Goal: Understand process/instructions

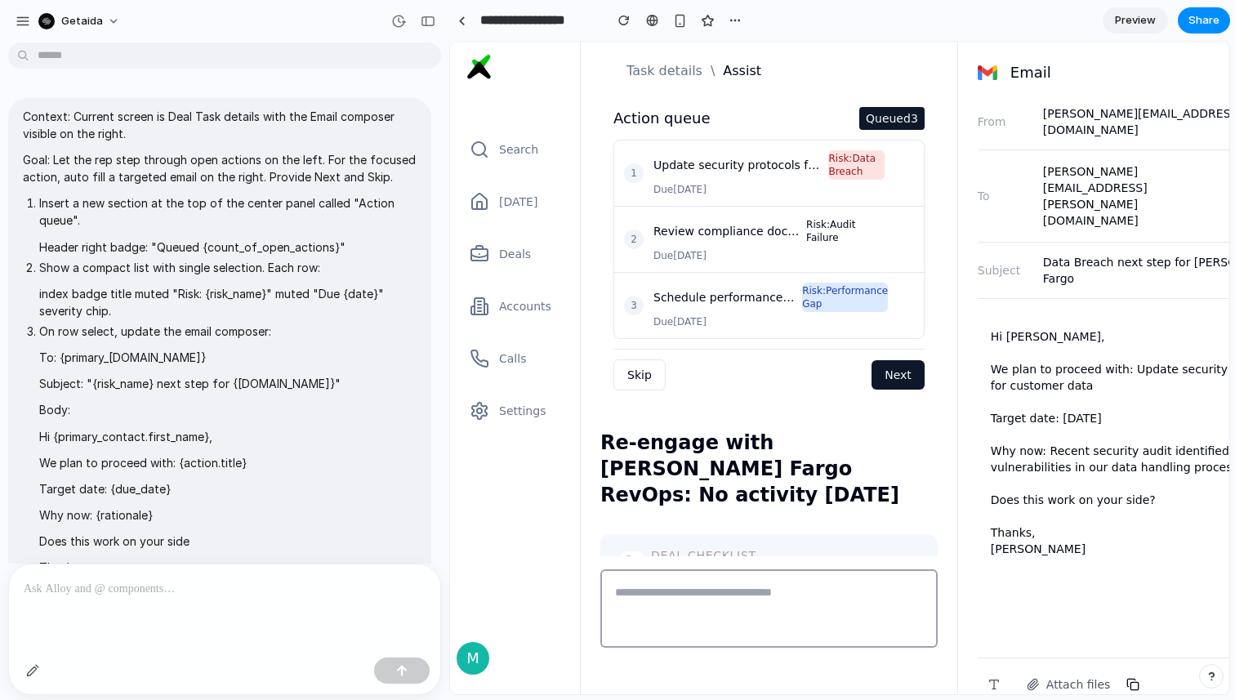
scroll to position [1376, 0]
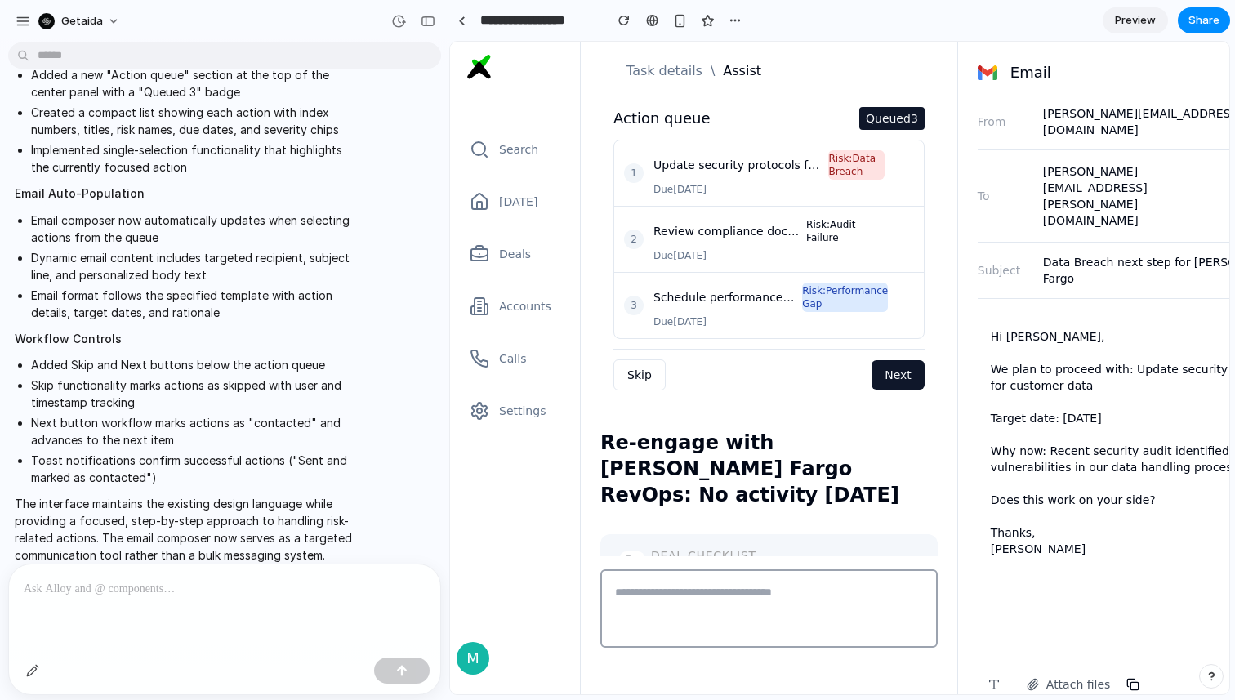
click at [1135, 18] on span "Preview" at bounding box center [1135, 20] width 41 height 16
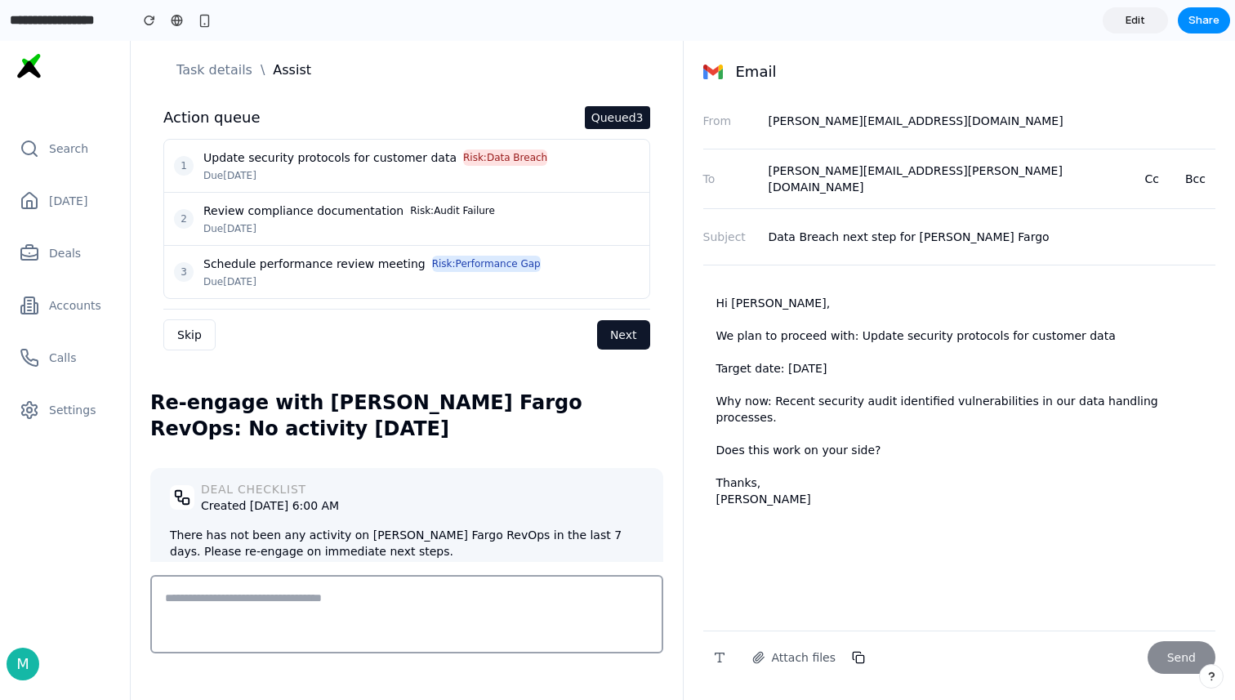
click at [198, 348] on button "Skip" at bounding box center [189, 334] width 52 height 31
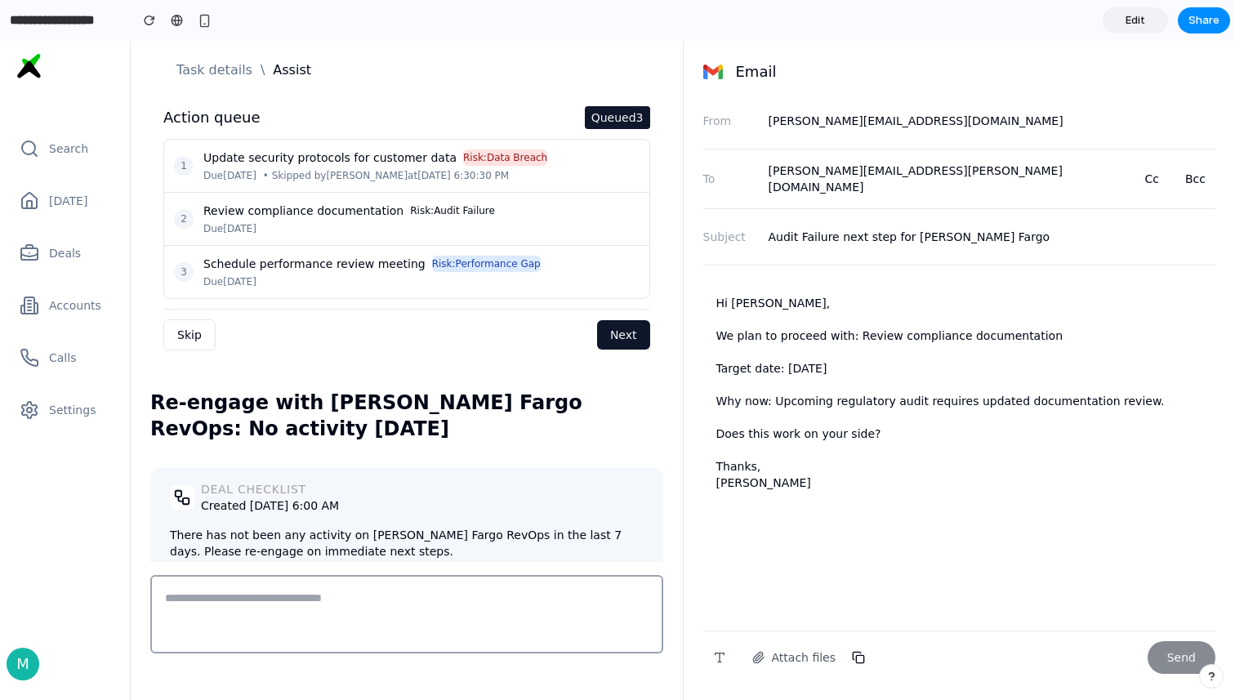
click at [628, 340] on button "Next" at bounding box center [623, 334] width 53 height 29
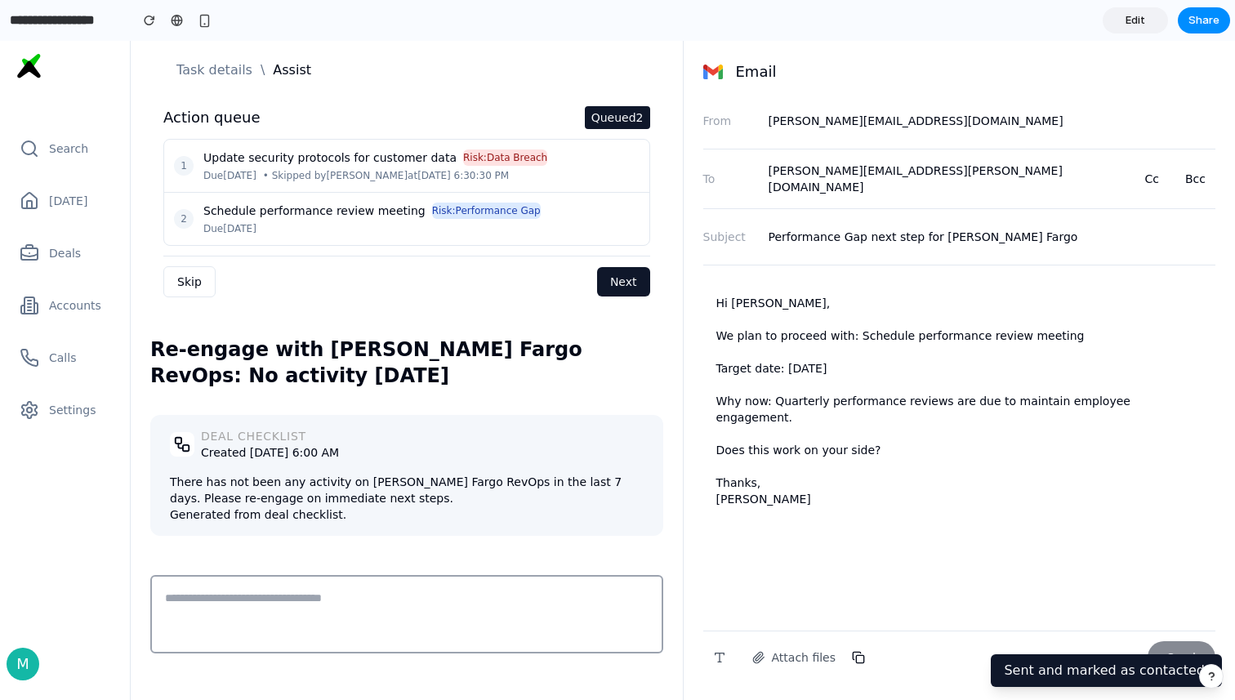
click at [197, 285] on button "Skip" at bounding box center [189, 281] width 52 height 31
click at [198, 283] on button "Skip" at bounding box center [189, 281] width 52 height 31
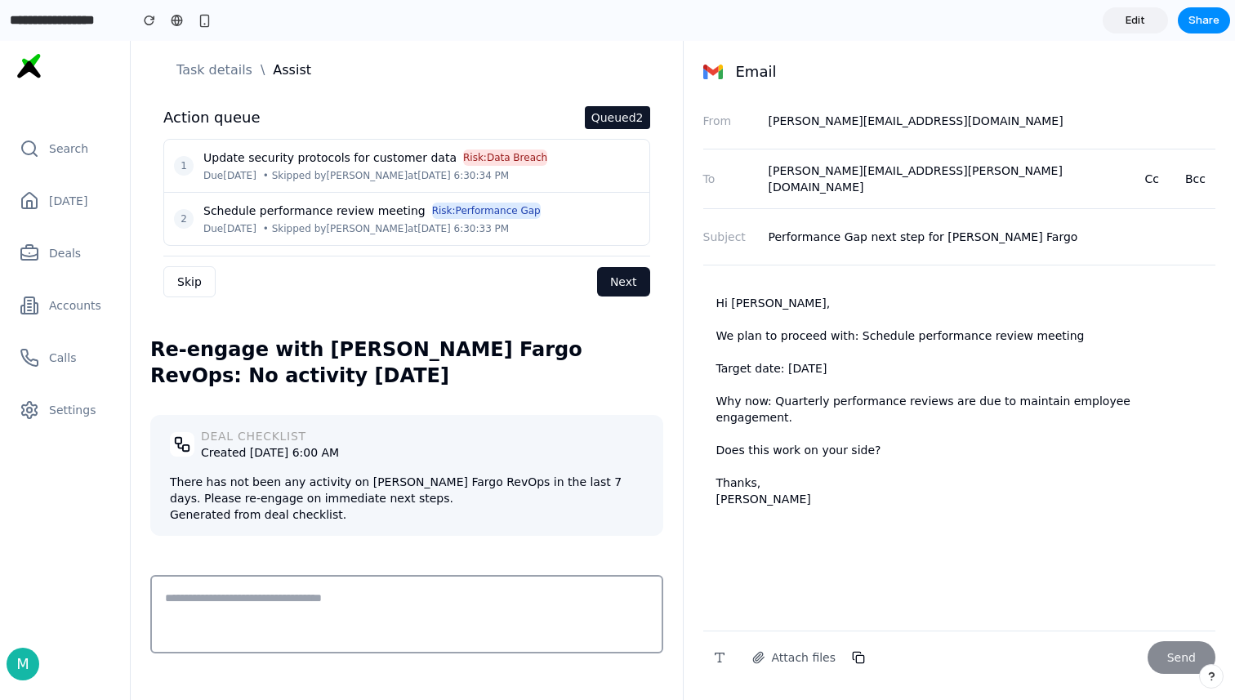
click at [189, 279] on button "Skip" at bounding box center [189, 281] width 52 height 31
click at [624, 282] on button "Next" at bounding box center [623, 281] width 53 height 29
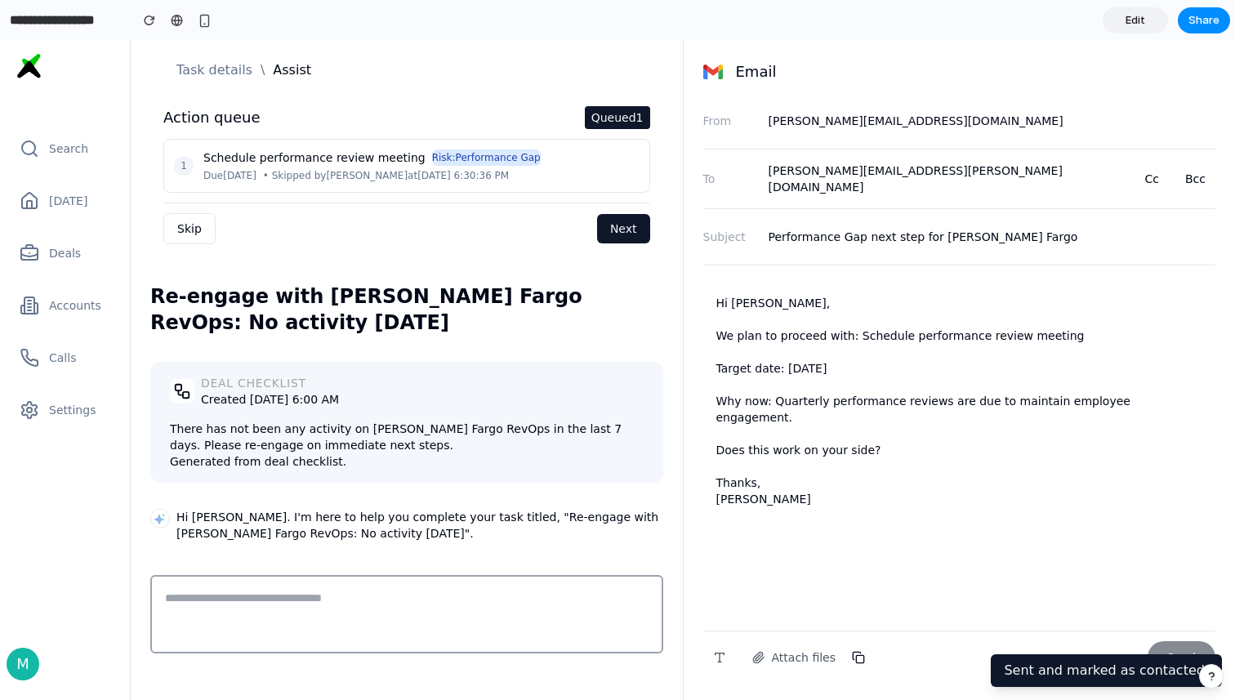
click at [611, 236] on button "Next" at bounding box center [623, 228] width 53 height 29
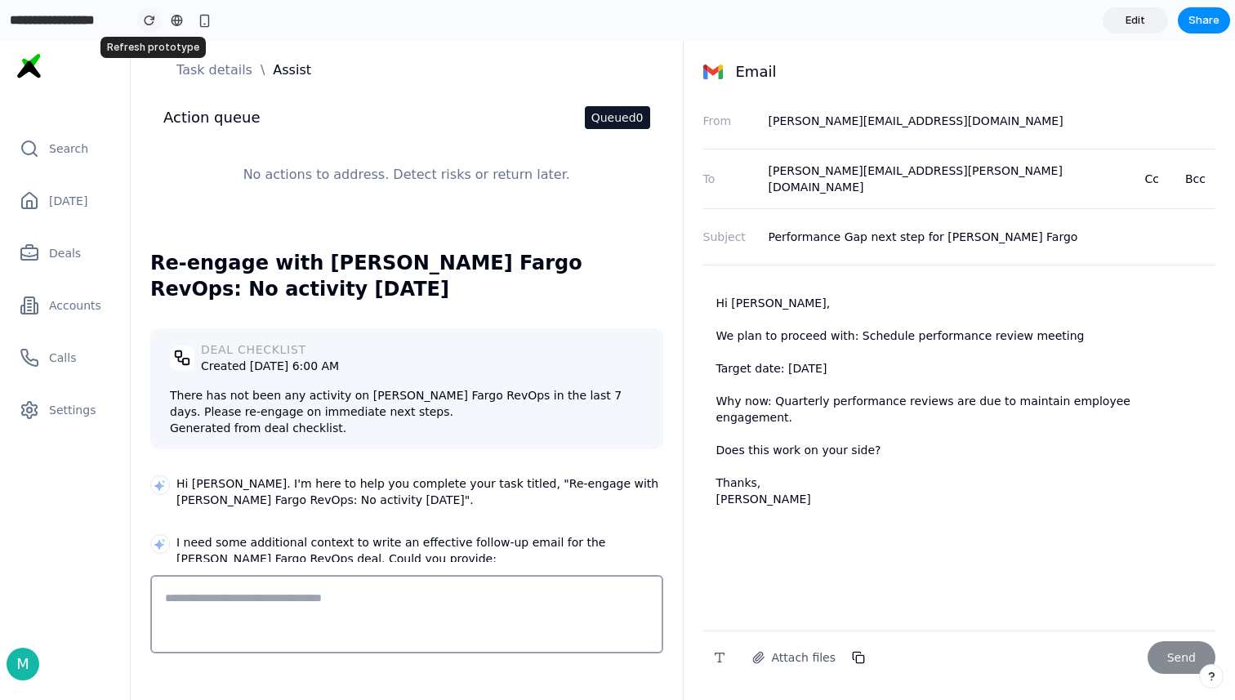
click at [153, 27] on button "button" at bounding box center [149, 20] width 25 height 25
